Goal: Find contact information: Find contact information

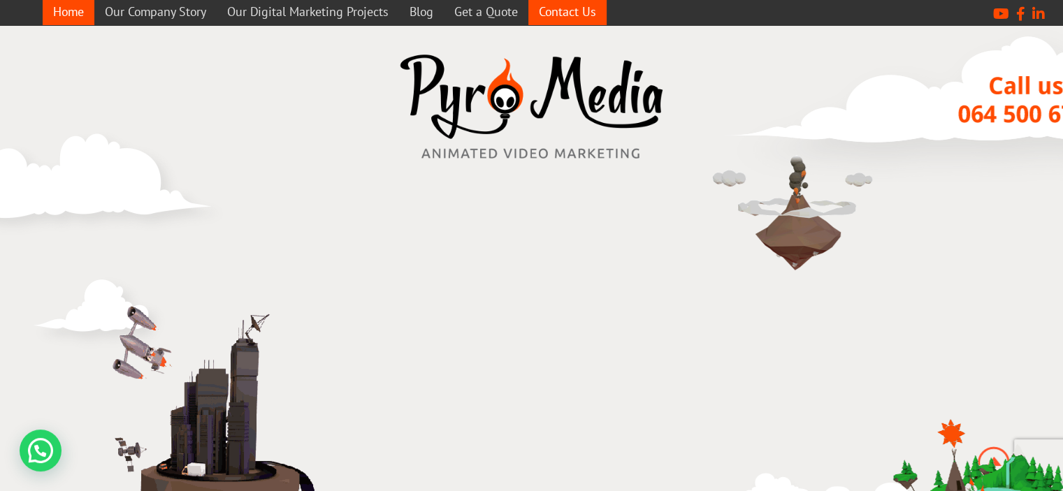
click at [576, 13] on link "Contact Us" at bounding box center [568, 11] width 78 height 27
